Goal: Task Accomplishment & Management: Use online tool/utility

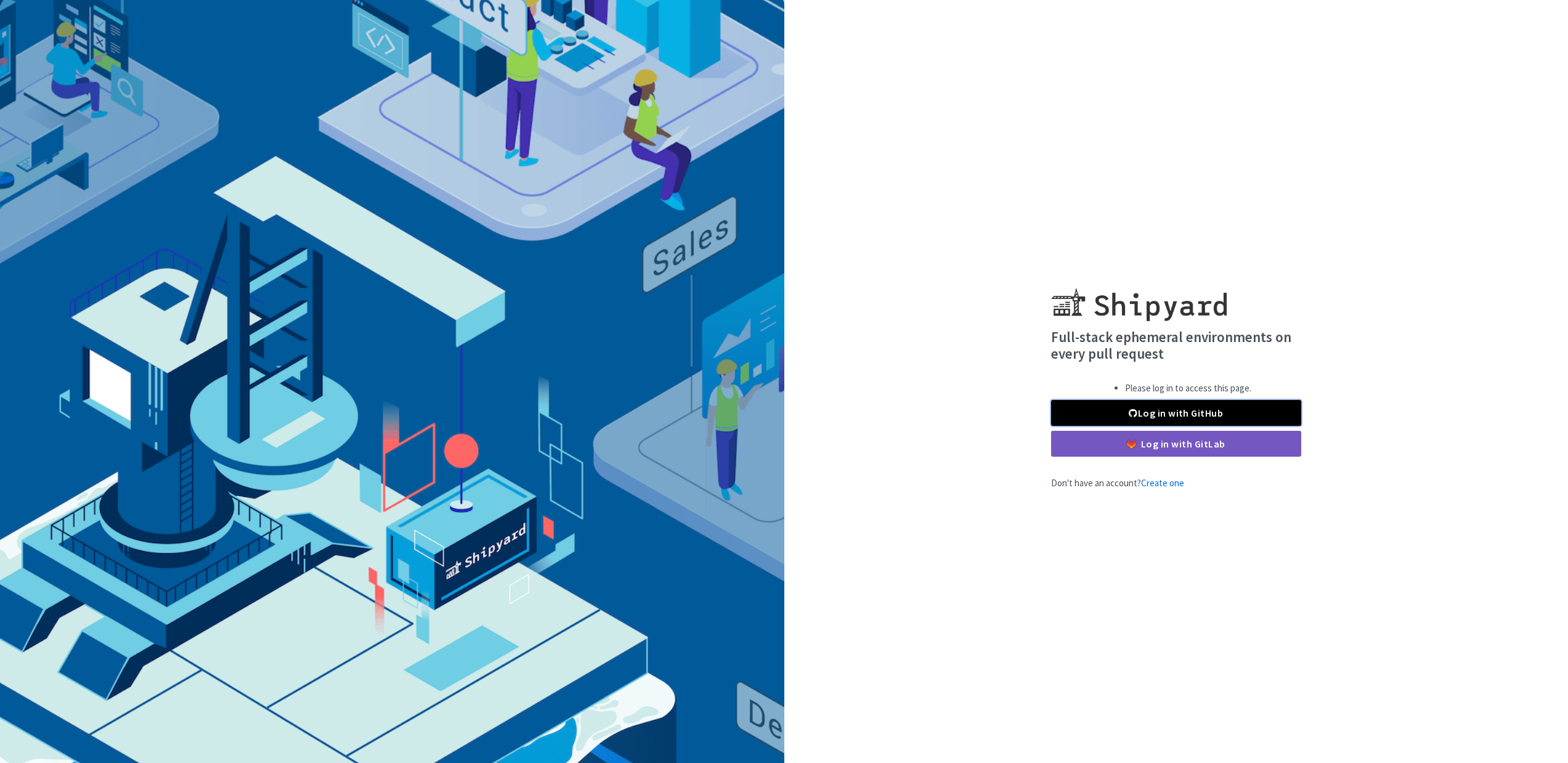
click at [1225, 416] on link "Log in with GitHub" at bounding box center [1177, 412] width 250 height 26
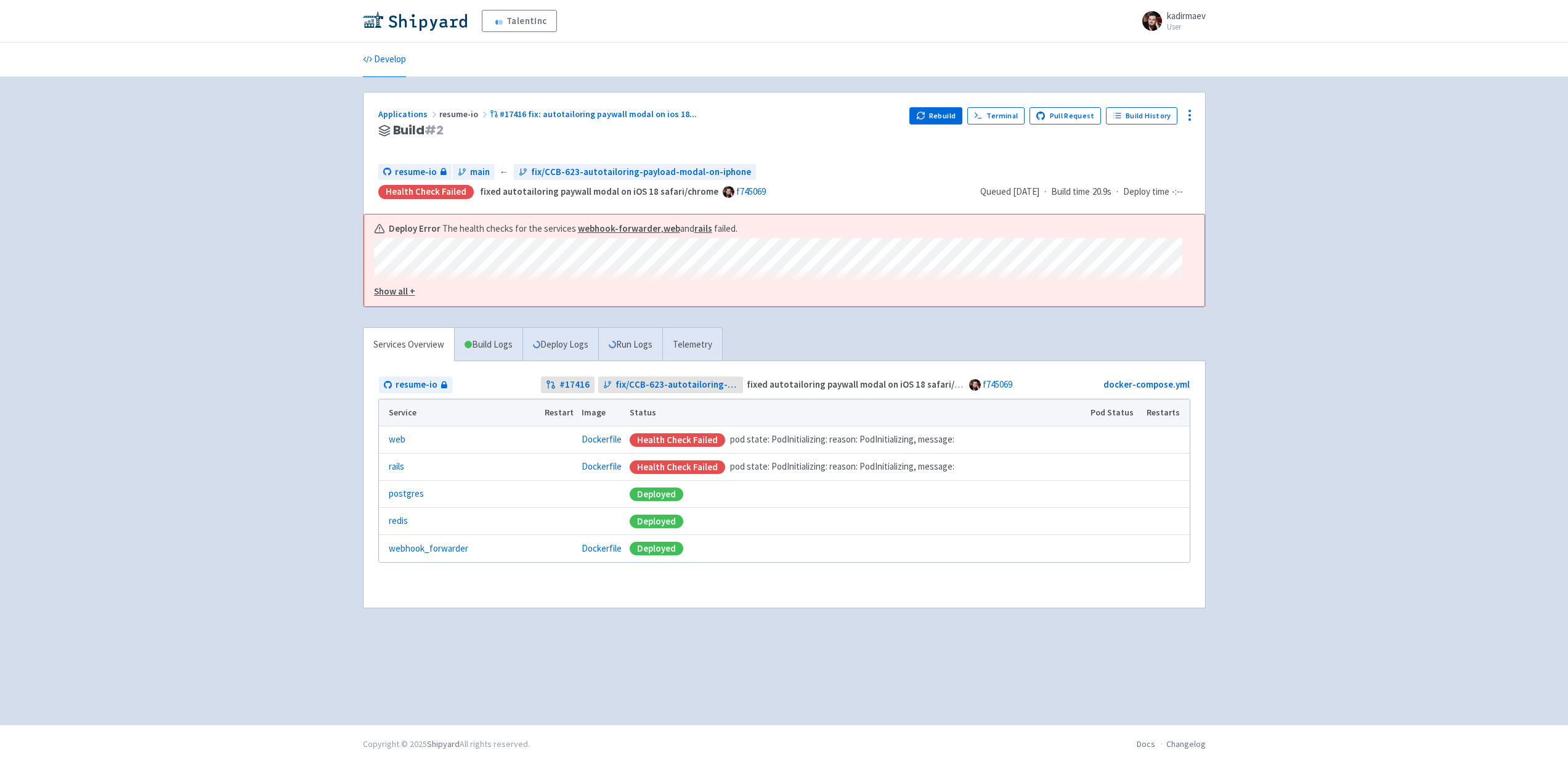
click at [1341, 449] on div "TalentInc kadirmaev User Profile Sign out Develop" at bounding box center [784, 362] width 1568 height 725
click at [946, 117] on button "Rebuild" at bounding box center [936, 116] width 53 height 17
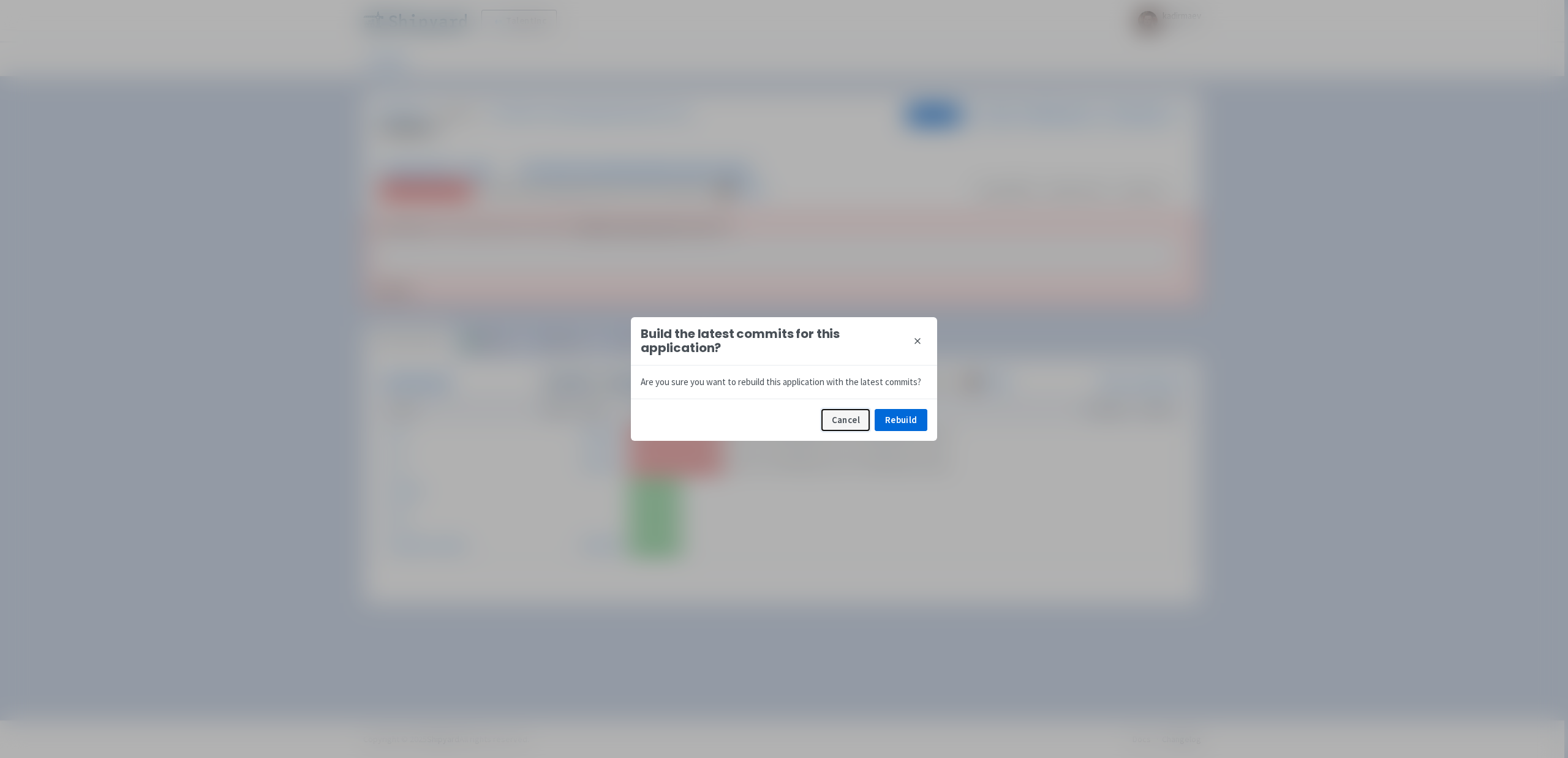
click at [853, 424] on button "Cancel" at bounding box center [845, 420] width 48 height 22
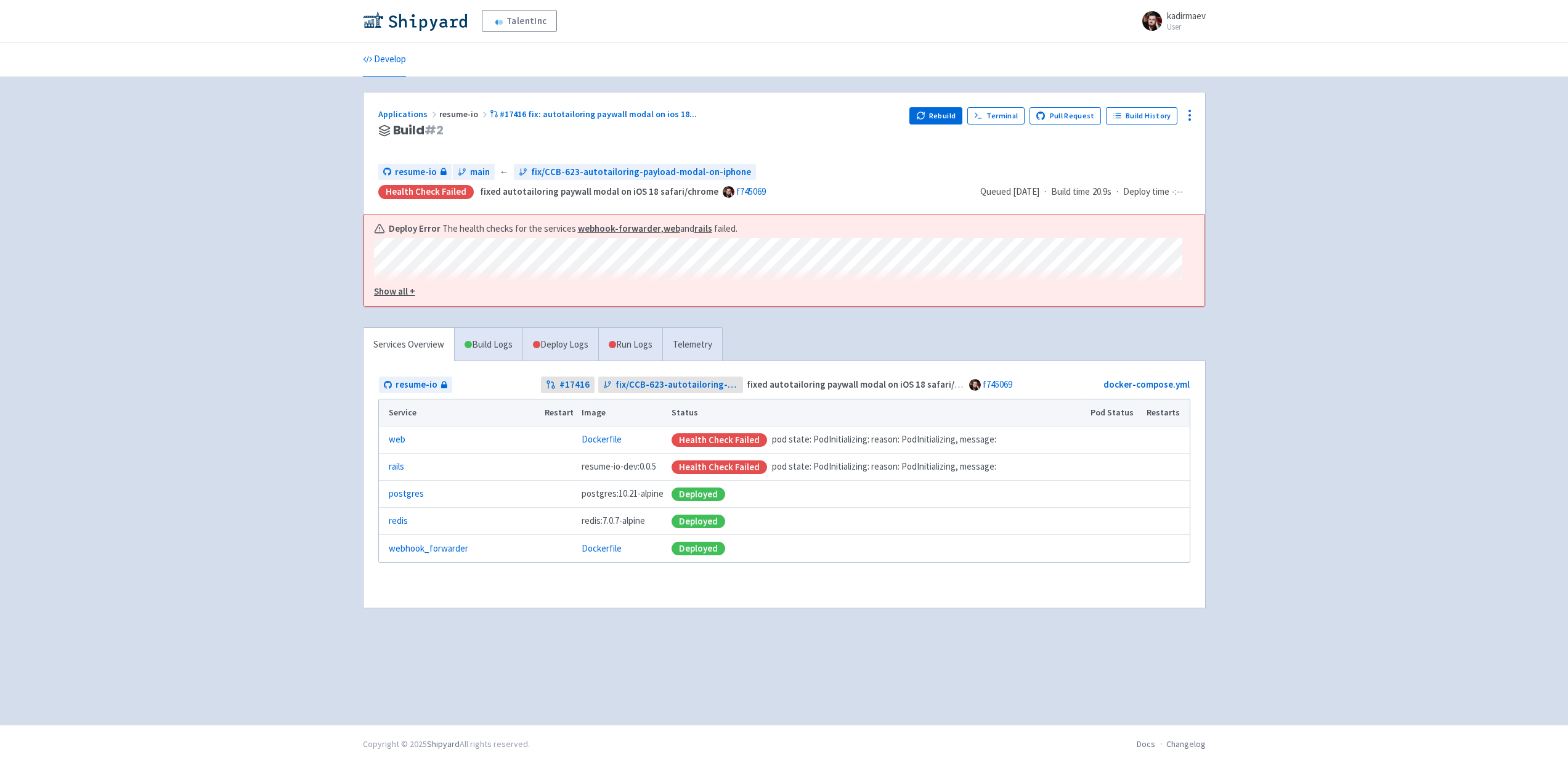
click at [388, 295] on u "Show all +" at bounding box center [395, 291] width 41 height 11
click at [938, 118] on button "Rebuild" at bounding box center [936, 116] width 53 height 17
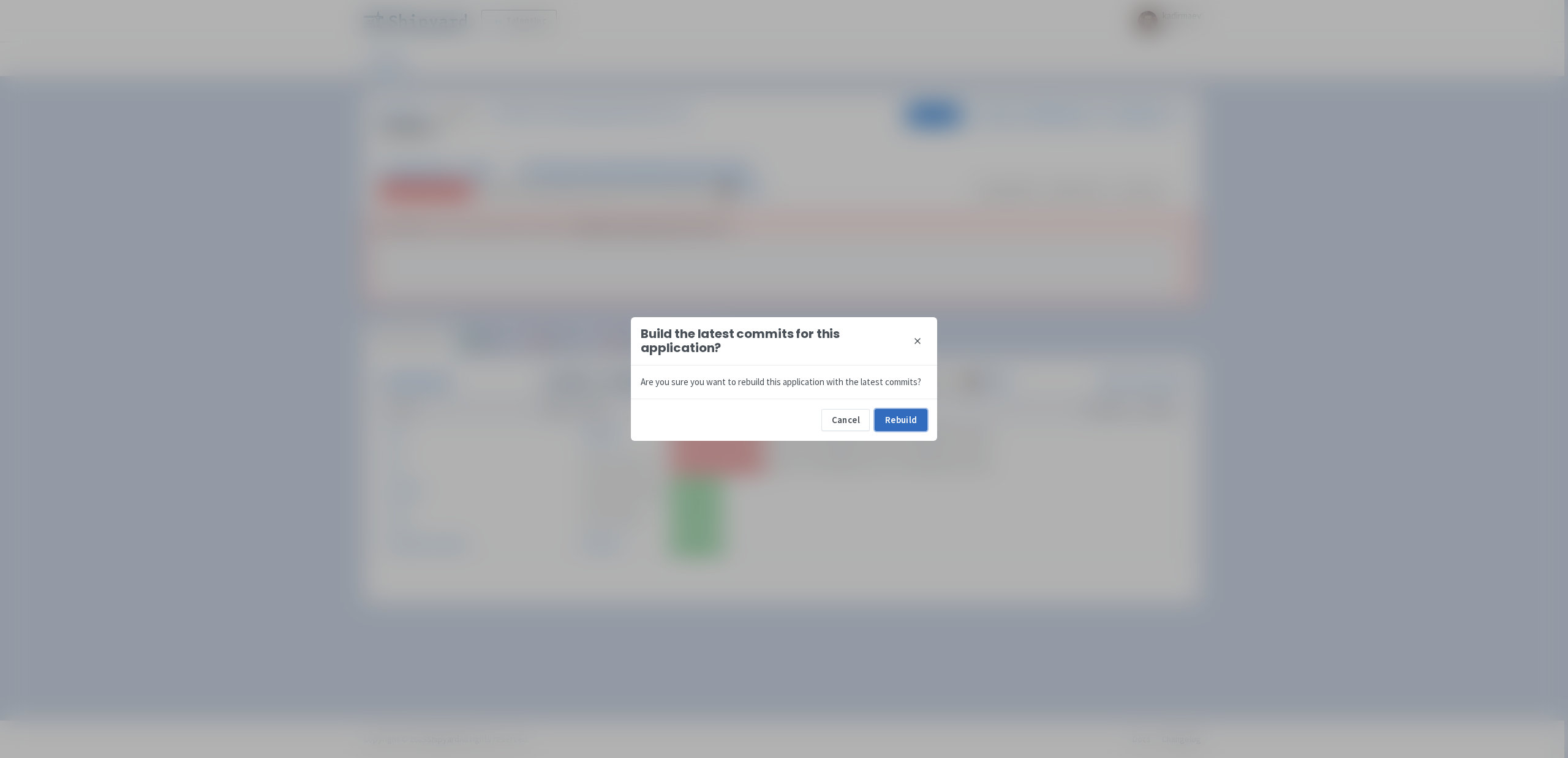
click at [904, 416] on button "Rebuild" at bounding box center [900, 420] width 53 height 22
